Goal: Task Accomplishment & Management: Manage account settings

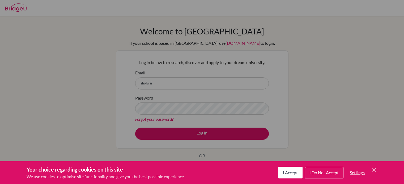
click at [175, 86] on div "Cookie Preferences" at bounding box center [202, 92] width 404 height 184
click at [289, 175] on span "I Accept" at bounding box center [290, 172] width 15 height 5
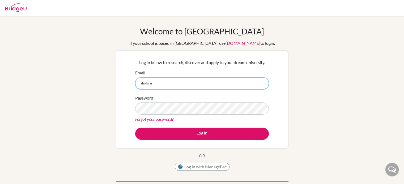
click at [190, 80] on input "shofwai" at bounding box center [201, 83] width 133 height 12
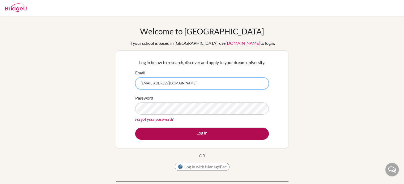
type input "shofwaniazzam@gmail.com"
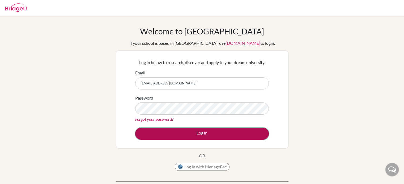
click at [196, 131] on button "Log in" at bounding box center [201, 134] width 133 height 12
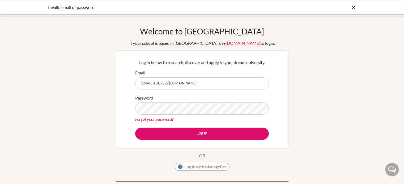
click at [152, 122] on form "Email shofwaniazzam@gmail.com Password Forgot your password? Log in" at bounding box center [201, 105] width 133 height 70
click at [152, 119] on link "Forgot your password?" at bounding box center [154, 119] width 38 height 5
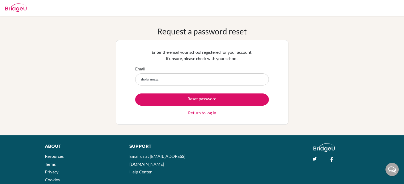
type input "[EMAIL_ADDRESS][DOMAIN_NAME]"
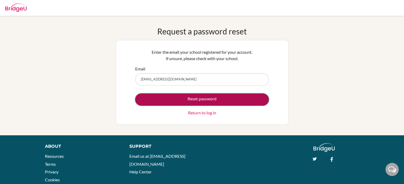
click at [184, 98] on button "Reset password" at bounding box center [201, 100] width 133 height 12
